Goal: Task Accomplishment & Management: Manage account settings

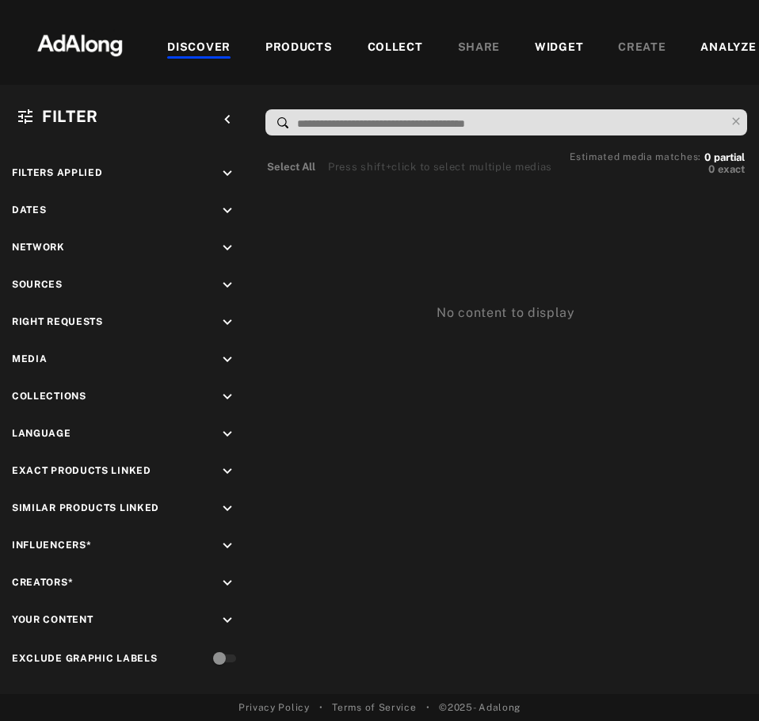
click at [57, 112] on span "Filter" at bounding box center [70, 116] width 56 height 19
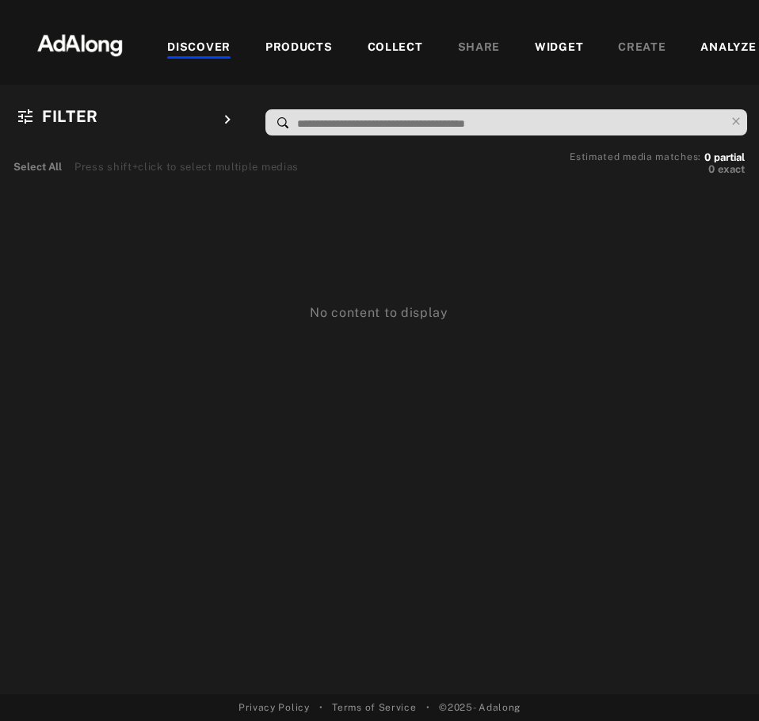
click at [57, 112] on span "Filter" at bounding box center [70, 116] width 56 height 19
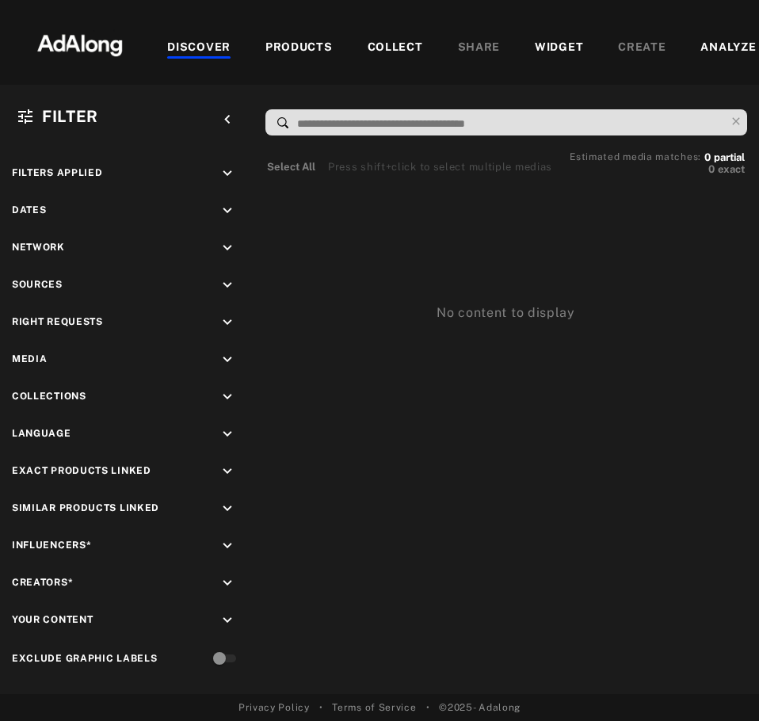
drag, startPoint x: 422, startPoint y: 540, endPoint x: 576, endPoint y: 527, distance: 154.2
click at [74, 50] on img at bounding box center [79, 44] width 139 height 48
click at [73, 40] on img at bounding box center [79, 44] width 139 height 48
click at [226, 111] on icon "keyboard_arrow_left" at bounding box center [227, 119] width 17 height 17
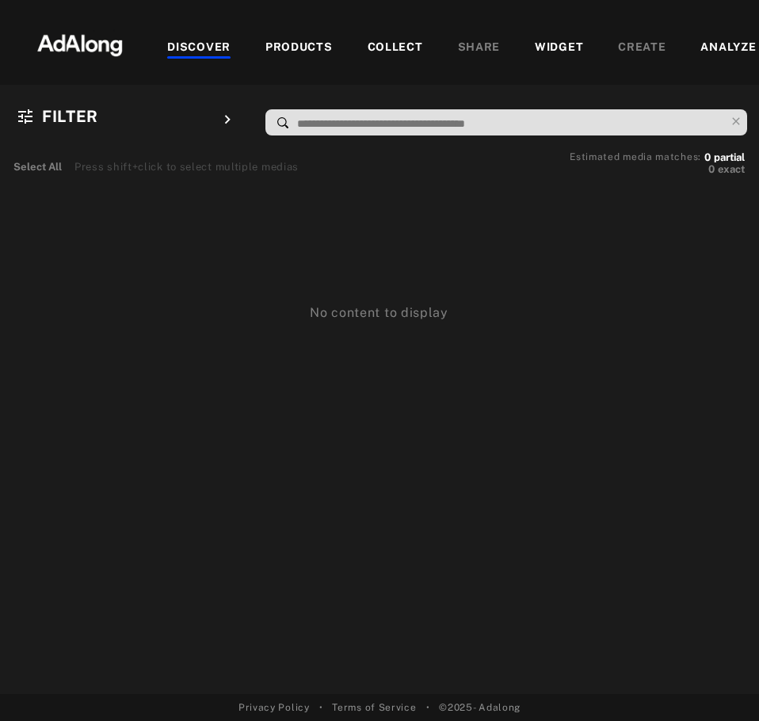
click at [226, 111] on icon "keyboard_arrow_right" at bounding box center [227, 119] width 17 height 17
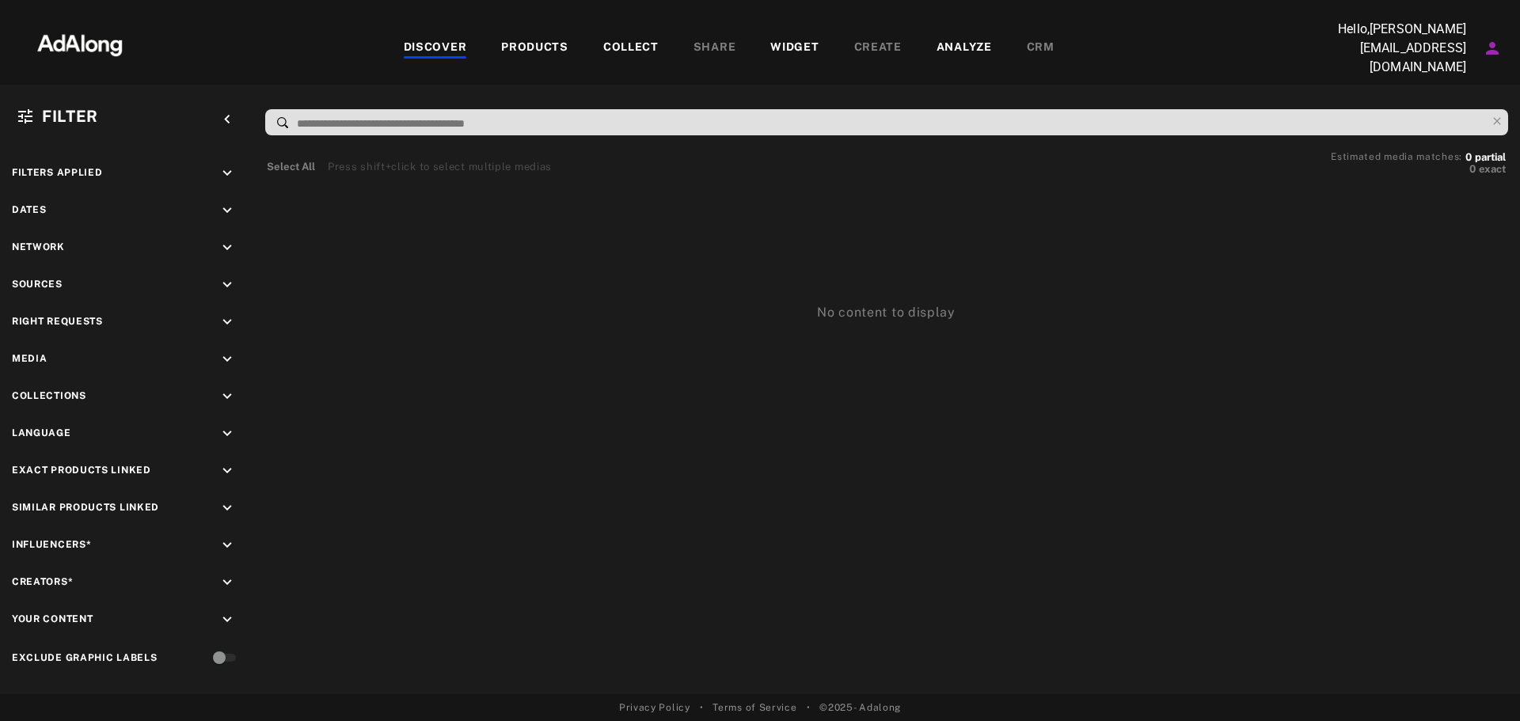
click at [1013, 51] on p "Hello, [PERSON_NAME][EMAIL_ADDRESS][DOMAIN_NAME]" at bounding box center [1387, 48] width 158 height 57
click at [1013, 42] on icon "Account settings" at bounding box center [1492, 48] width 19 height 19
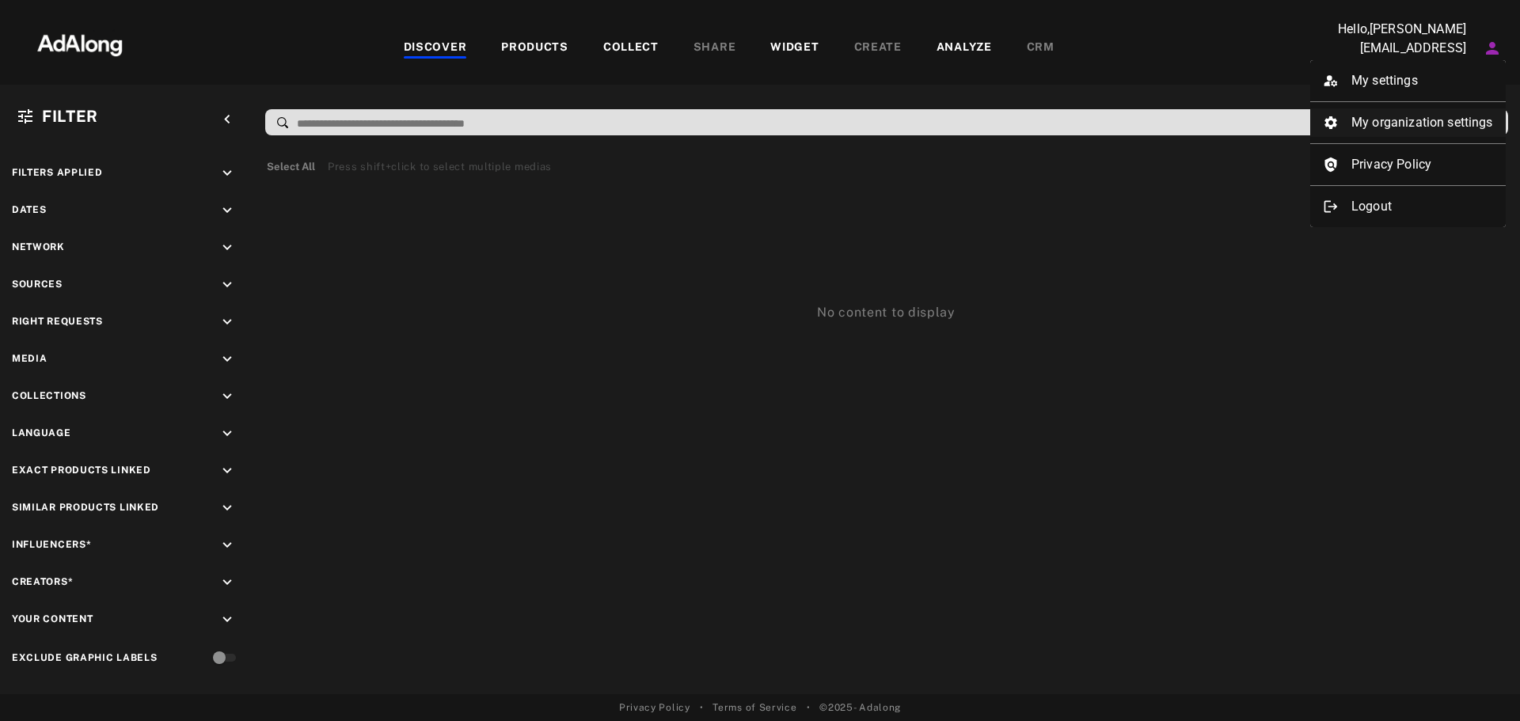
click at [1013, 124] on li "My organization settings" at bounding box center [1409, 122] width 196 height 29
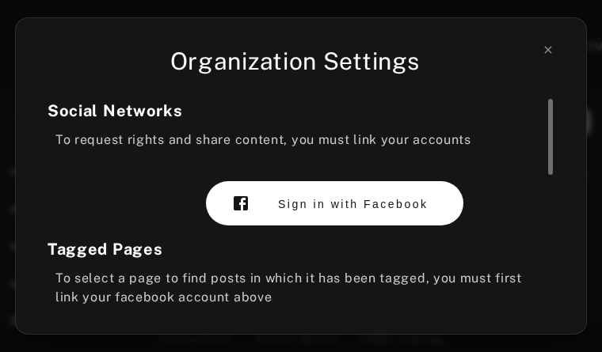
click at [310, 206] on span "Sign in with Facebook" at bounding box center [353, 204] width 150 height 13
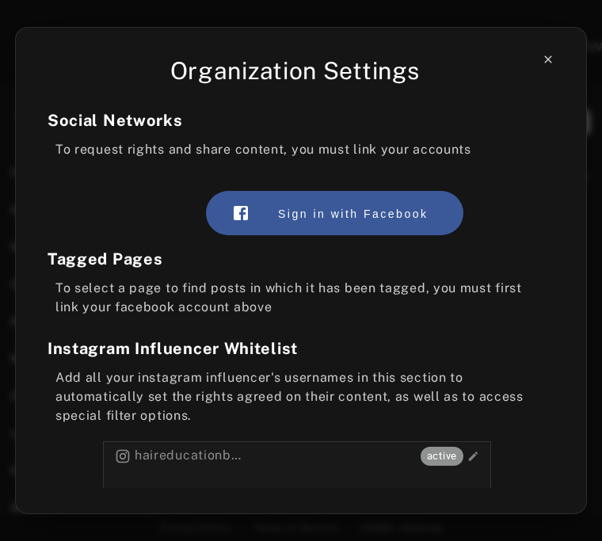
click at [546, 55] on icon at bounding box center [548, 59] width 13 height 13
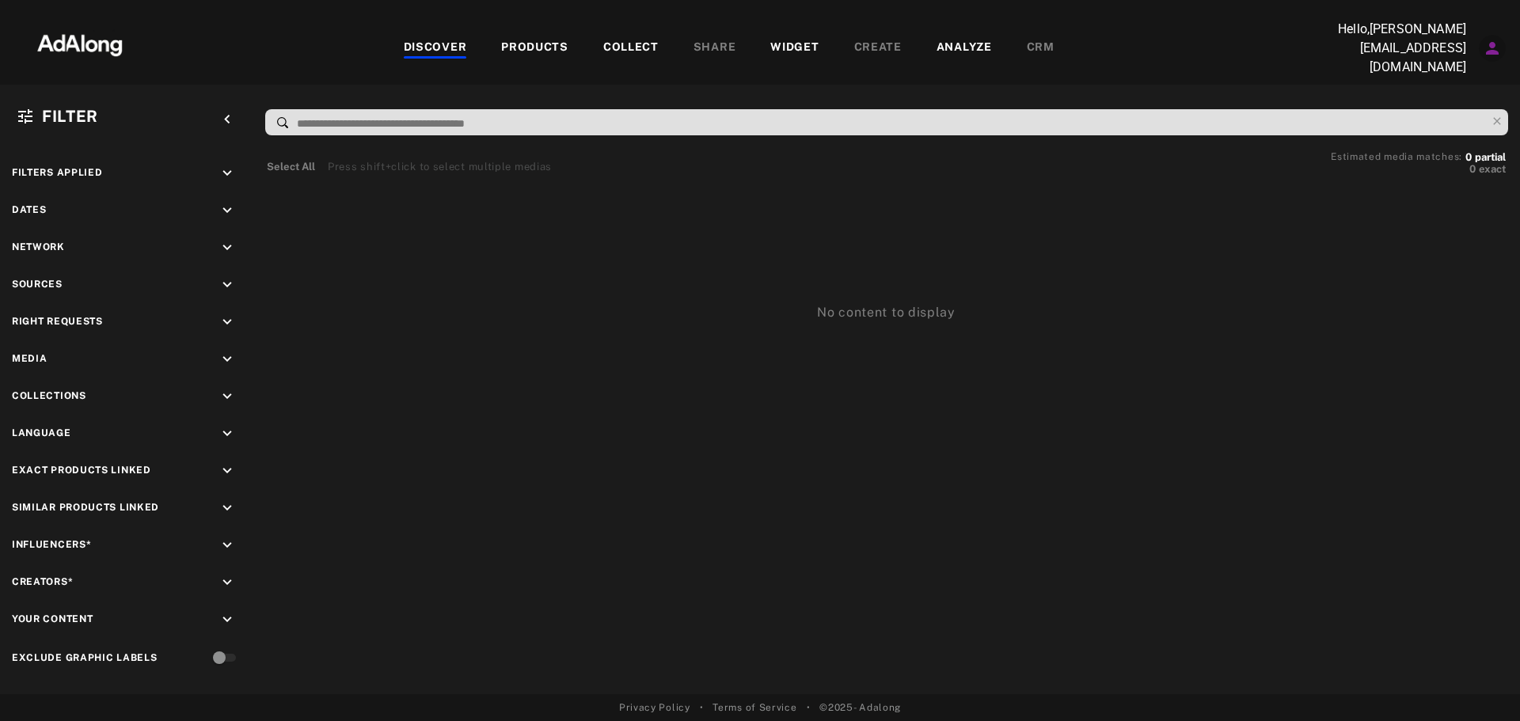
click at [1013, 43] on button "Account settings" at bounding box center [1492, 48] width 27 height 27
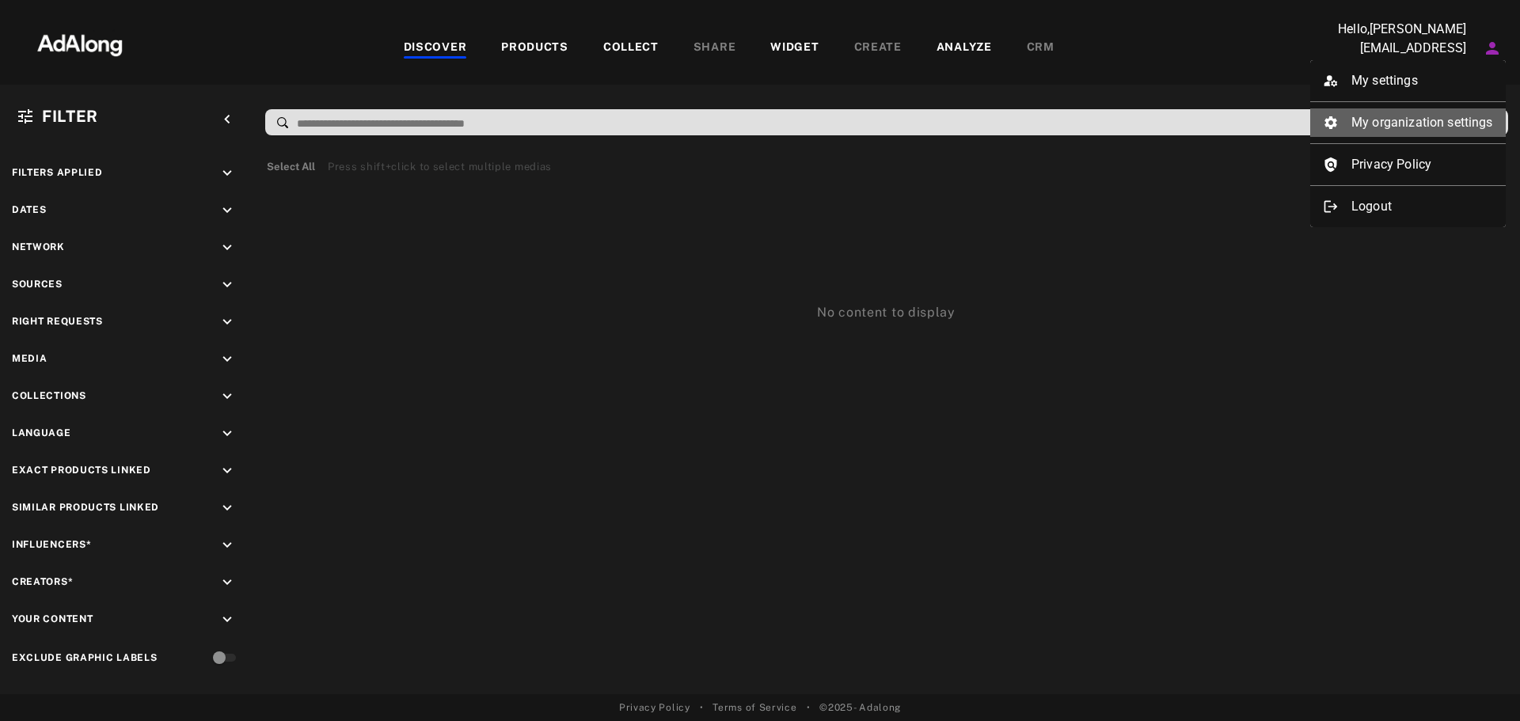
click at [1013, 120] on li "My organization settings" at bounding box center [1409, 122] width 196 height 29
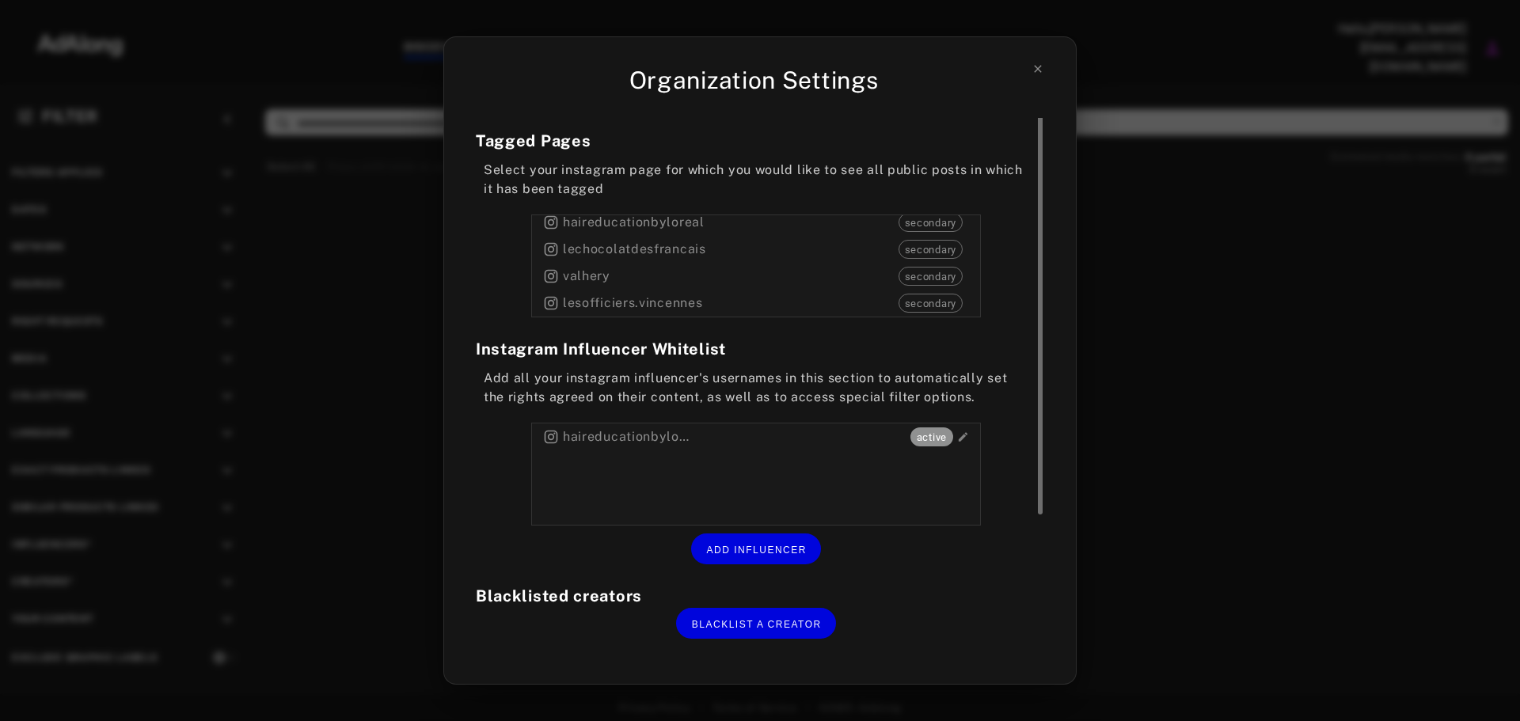
scroll to position [48, 0]
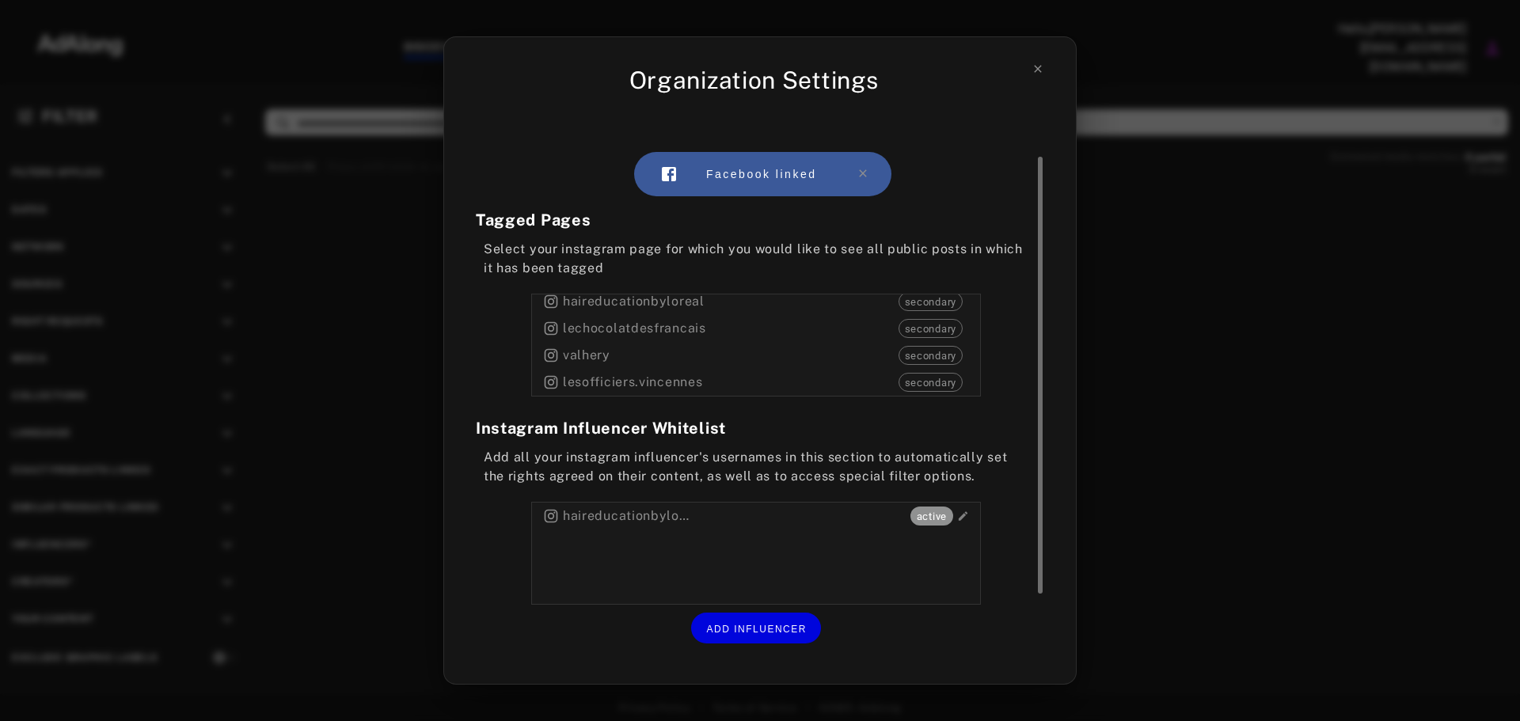
click at [508, 369] on section "Tagged Pages Select your instagram page for which you would like to see all pub…" at bounding box center [756, 302] width 561 height 188
click at [916, 300] on span "secondary" at bounding box center [931, 303] width 63 height 16
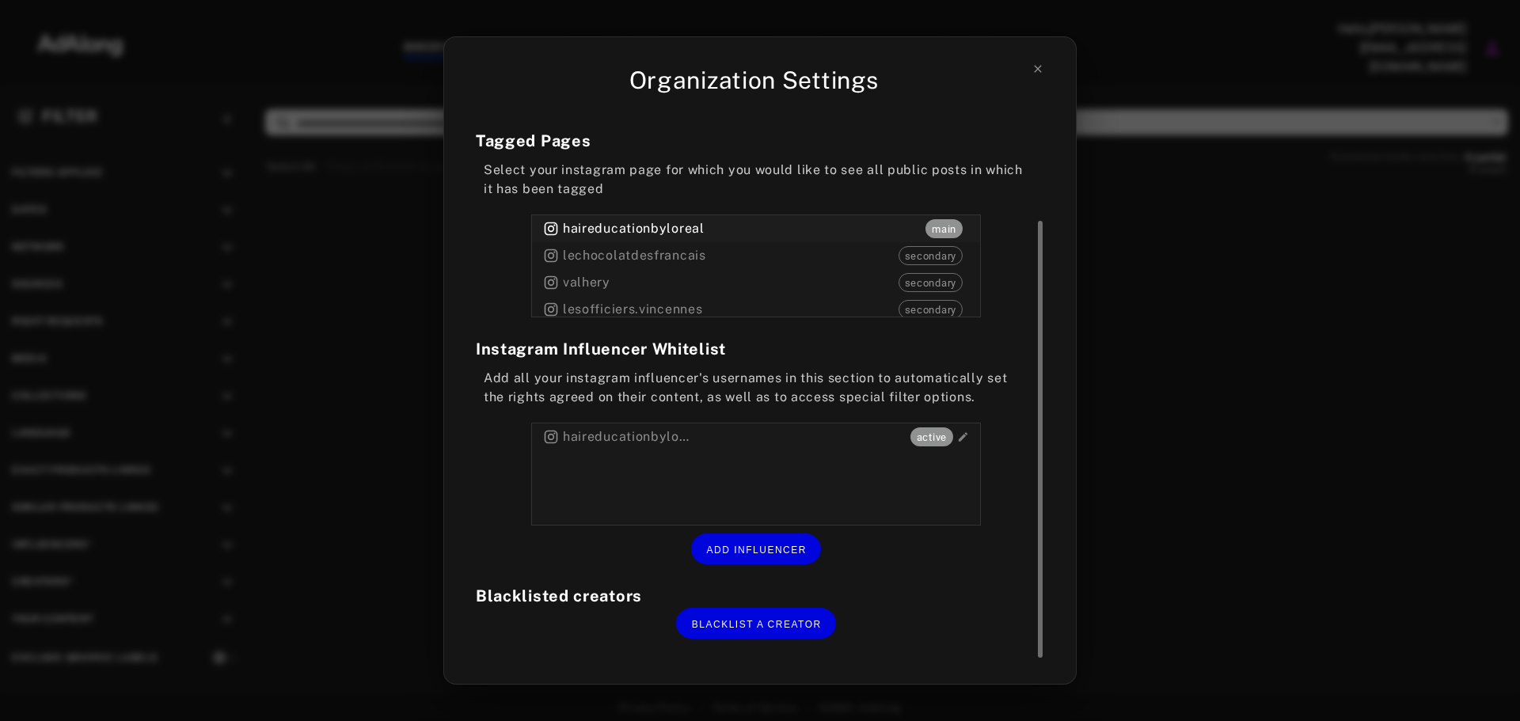
scroll to position [0, 0]
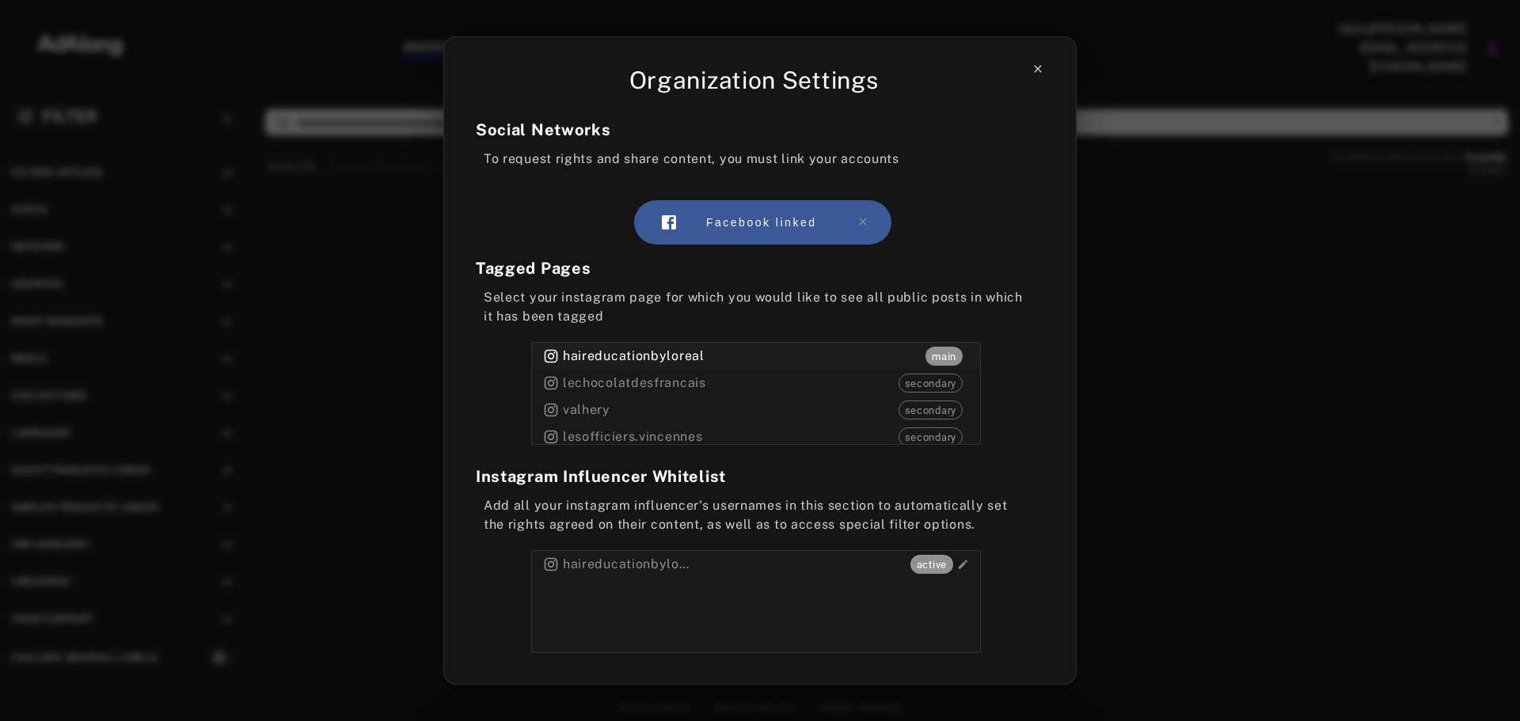
click at [1013, 71] on icon at bounding box center [1037, 68] width 7 height 7
